Goal: Navigation & Orientation: Find specific page/section

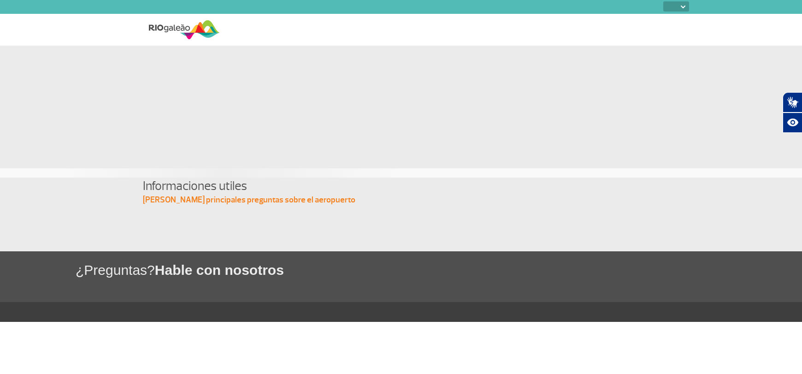
select select
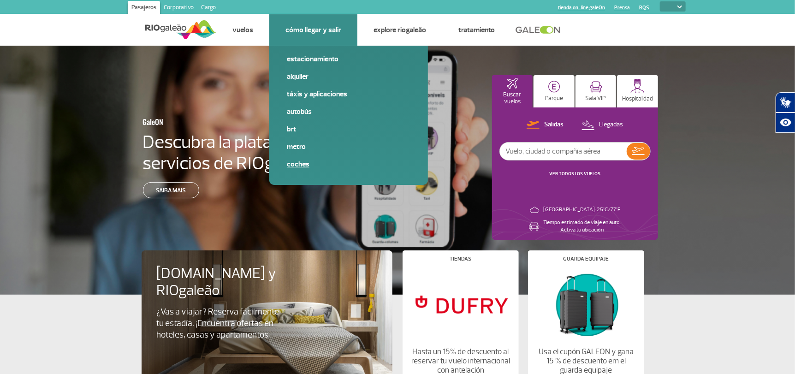
click at [291, 166] on link "Coches" at bounding box center [349, 164] width 124 height 10
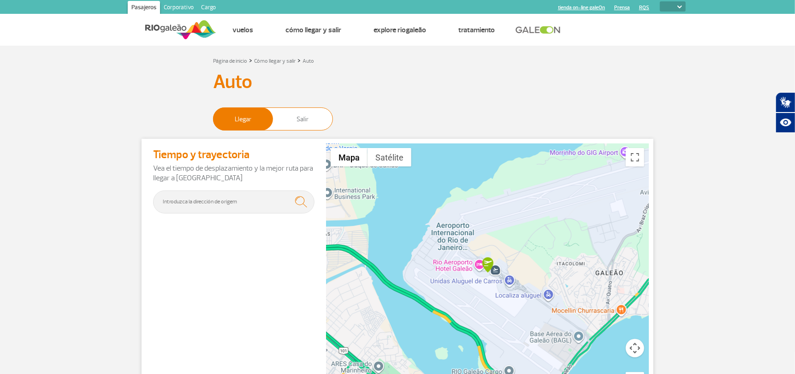
click at [301, 124] on span "Salir" at bounding box center [302, 119] width 59 height 22
click at [213, 115] on input "Llegar Salir" at bounding box center [213, 115] width 0 height 0
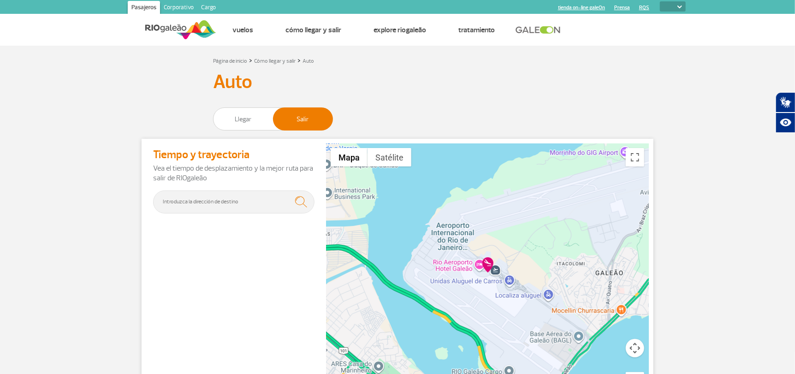
click at [177, 28] on img at bounding box center [180, 29] width 71 height 23
